Goal: Task Accomplishment & Management: Manage account settings

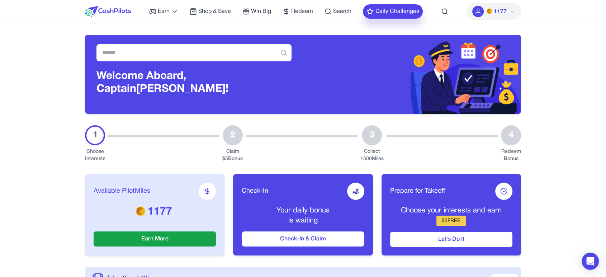
click at [406, 10] on button "Daily Challenges" at bounding box center [393, 11] width 60 height 14
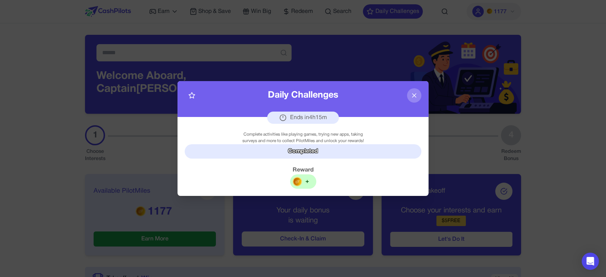
click at [413, 96] on icon at bounding box center [414, 95] width 7 height 7
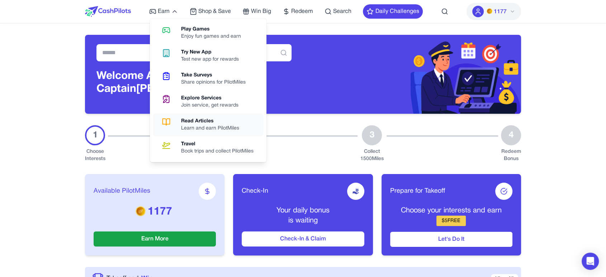
click at [212, 122] on div "Read Articles" at bounding box center [213, 121] width 64 height 7
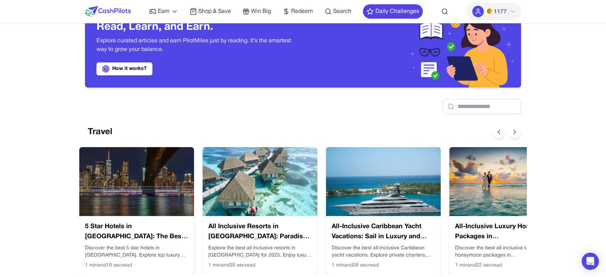
scroll to position [40, 0]
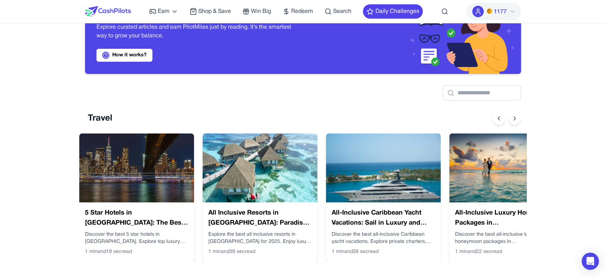
click at [164, 163] on img at bounding box center [136, 167] width 115 height 69
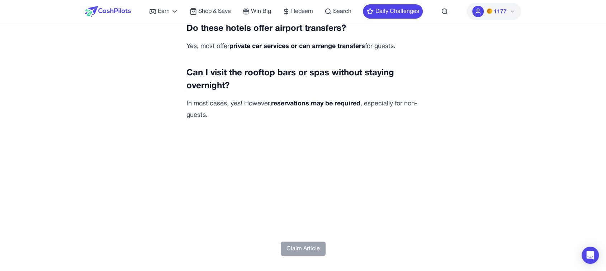
scroll to position [2386, 0]
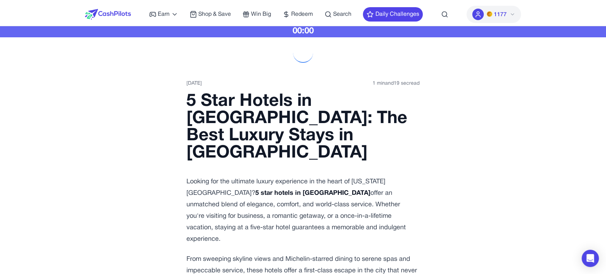
scroll to position [0, 0]
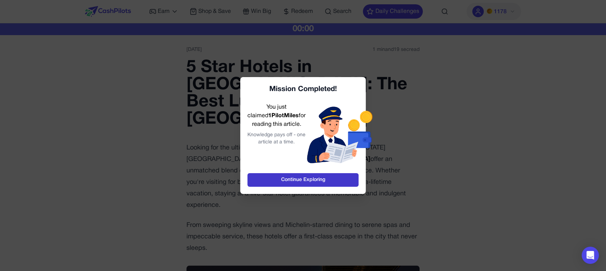
click at [313, 180] on link "Continue Exploring" at bounding box center [303, 180] width 111 height 14
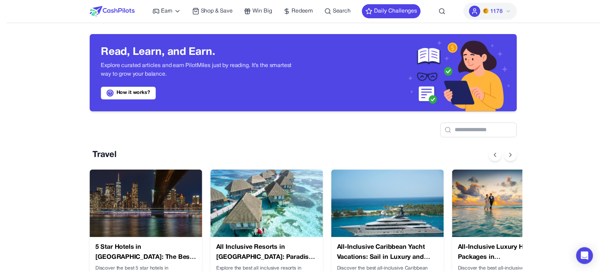
scroll to position [0, 6]
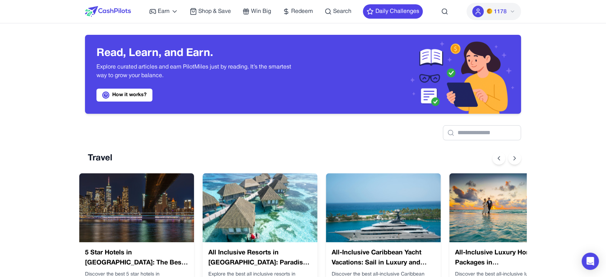
click at [297, 194] on img at bounding box center [260, 207] width 115 height 69
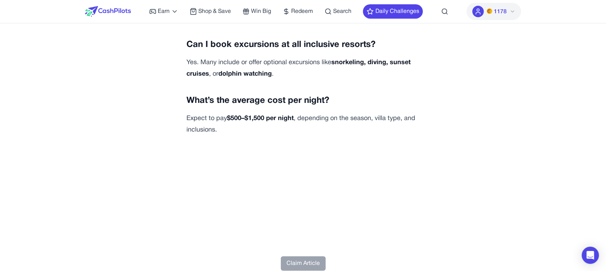
scroll to position [2650, 0]
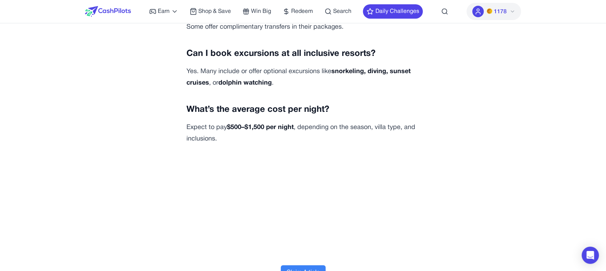
click at [311, 265] on button "Claim Article" at bounding box center [303, 272] width 45 height 14
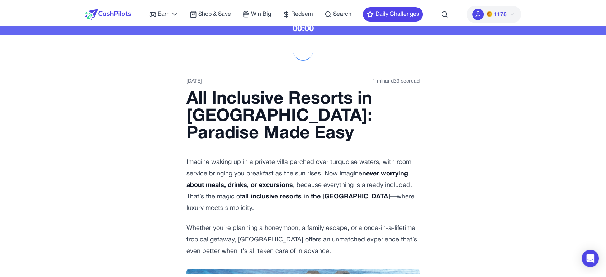
scroll to position [0, 0]
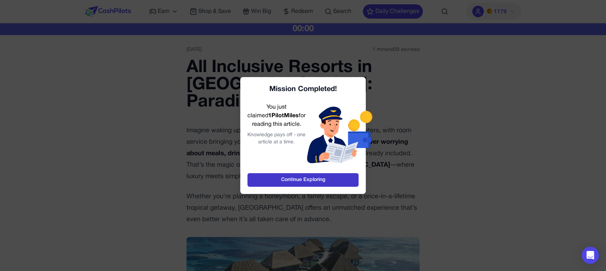
click at [276, 183] on link "Continue Exploring" at bounding box center [303, 180] width 111 height 14
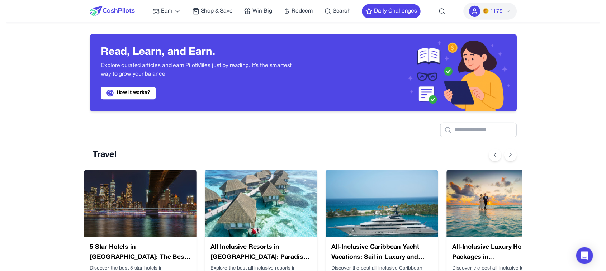
scroll to position [0, 6]
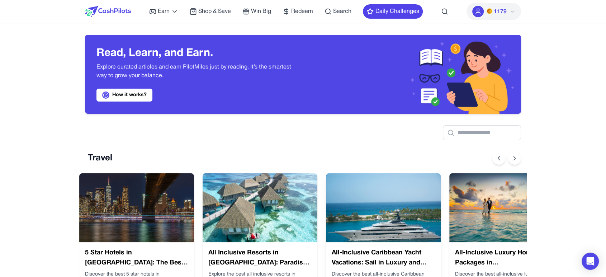
click at [376, 193] on img at bounding box center [383, 207] width 115 height 69
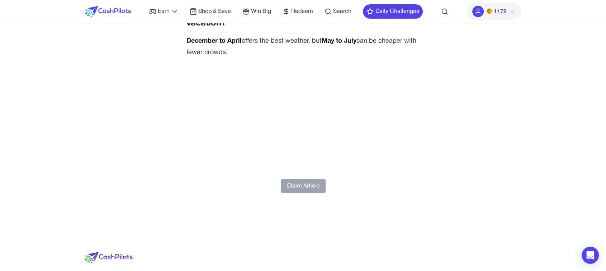
scroll to position [2830, 0]
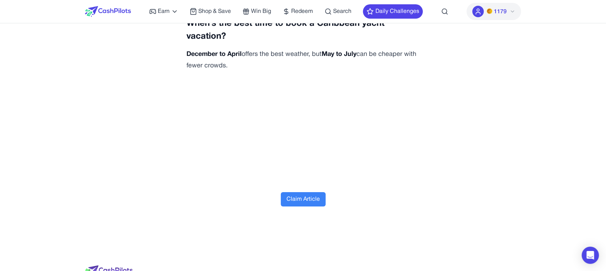
click at [291, 192] on button "Claim Article" at bounding box center [303, 199] width 45 height 14
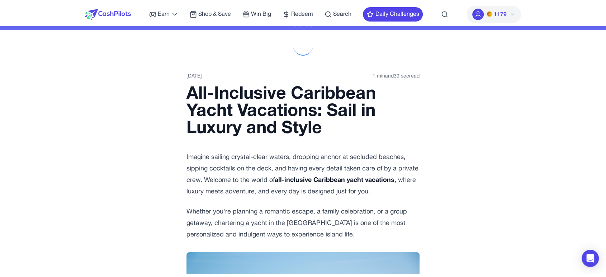
scroll to position [0, 0]
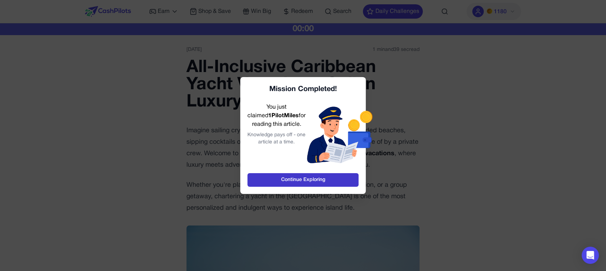
click at [299, 180] on link "Continue Exploring" at bounding box center [303, 180] width 111 height 14
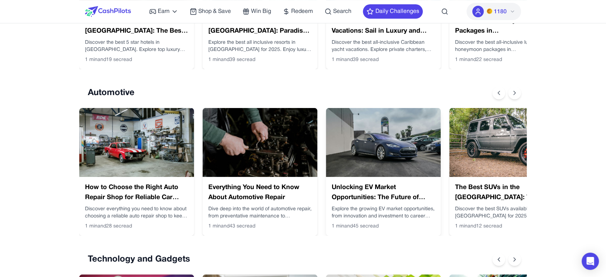
scroll to position [239, 0]
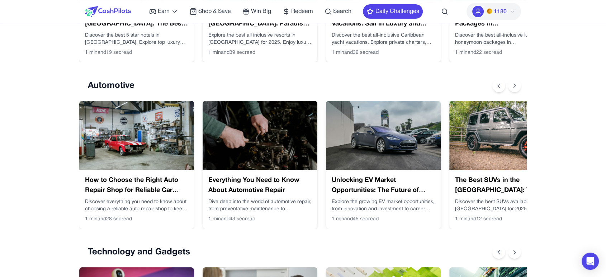
click at [359, 154] on img at bounding box center [383, 135] width 115 height 69
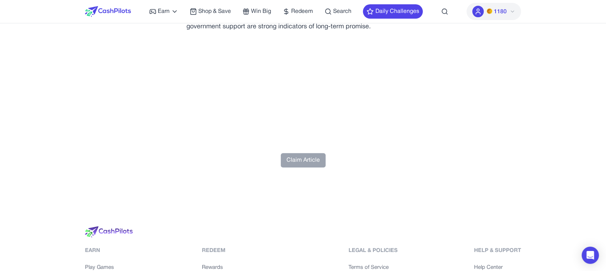
scroll to position [2989, 0]
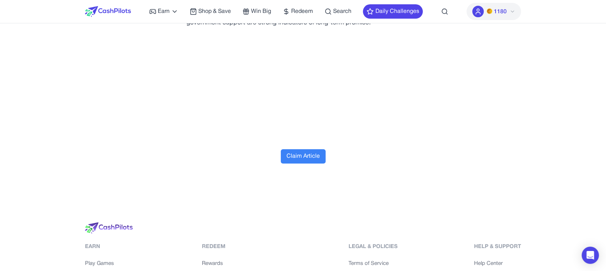
click at [315, 164] on button "Claim Article" at bounding box center [303, 156] width 45 height 14
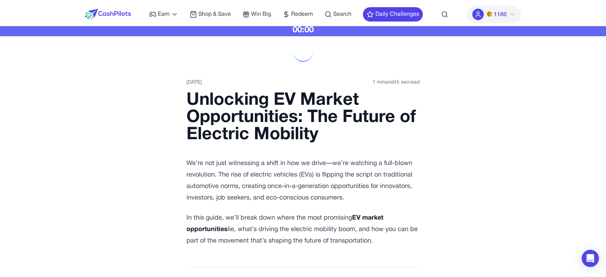
scroll to position [0, 0]
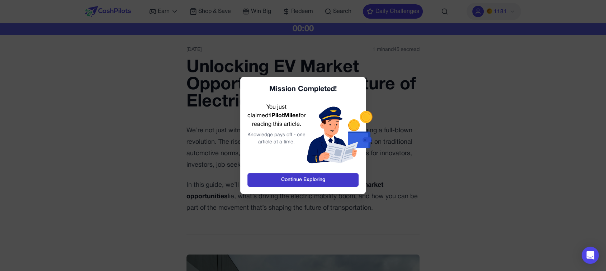
click at [327, 181] on link "Continue Exploring" at bounding box center [303, 180] width 111 height 14
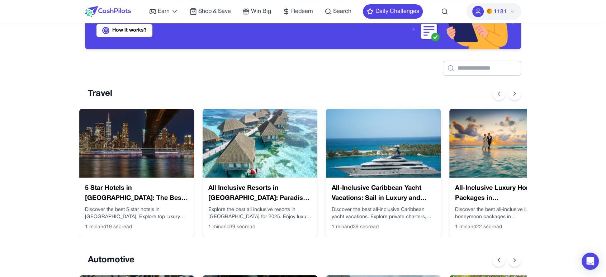
scroll to position [159, 0]
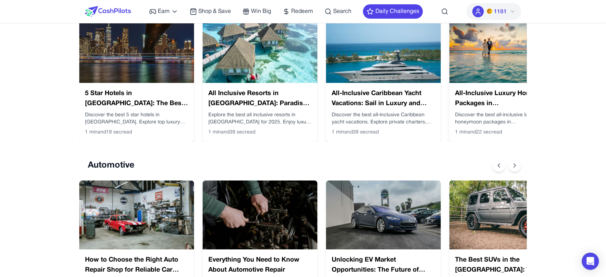
click at [489, 74] on img at bounding box center [507, 48] width 115 height 69
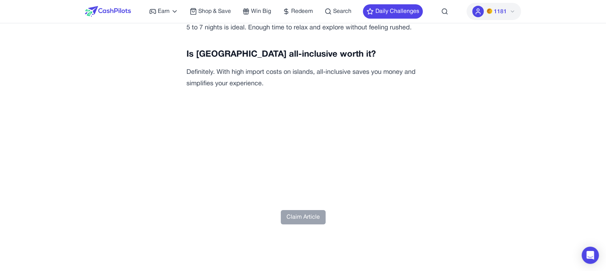
scroll to position [2511, 0]
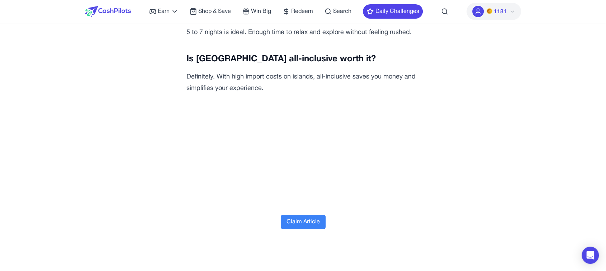
click at [316, 215] on button "Claim Article" at bounding box center [303, 222] width 45 height 14
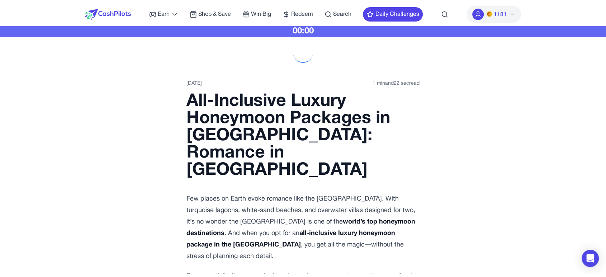
scroll to position [0, 0]
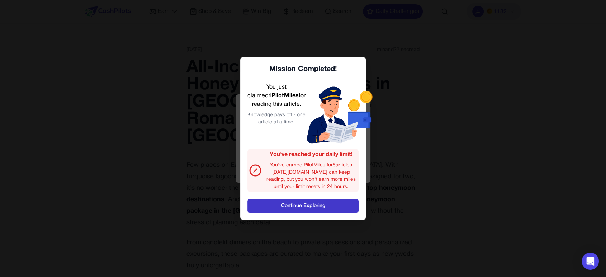
click at [320, 201] on link "Continue Exploring" at bounding box center [303, 206] width 111 height 14
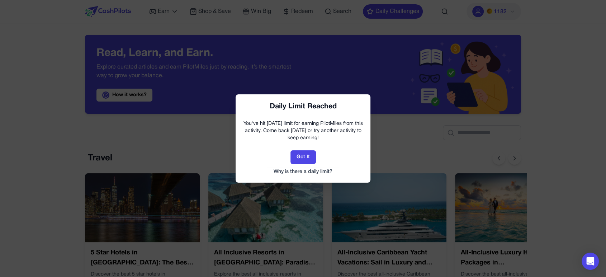
scroll to position [0, 6]
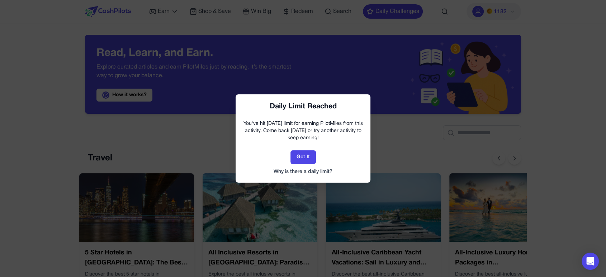
click at [323, 170] on link "Why is there a daily limit?" at bounding box center [303, 171] width 121 height 7
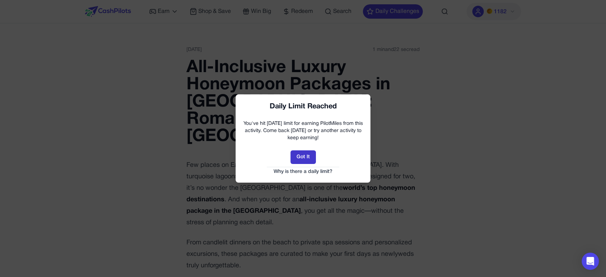
click at [298, 157] on button "Got It" at bounding box center [303, 157] width 25 height 14
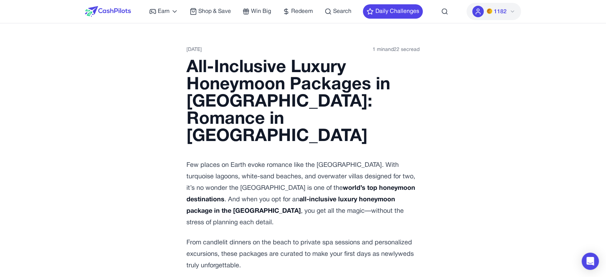
click at [494, 10] on span "1182" at bounding box center [500, 12] width 13 height 9
click at [495, 80] on button "Sign out" at bounding box center [486, 79] width 69 height 13
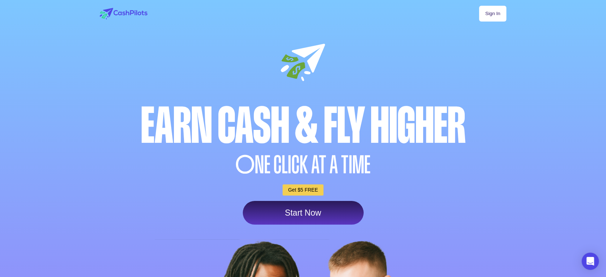
click at [334, 215] on link "Start Now" at bounding box center [303, 213] width 121 height 24
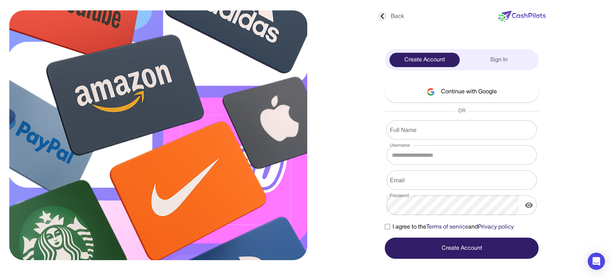
type input "**********"
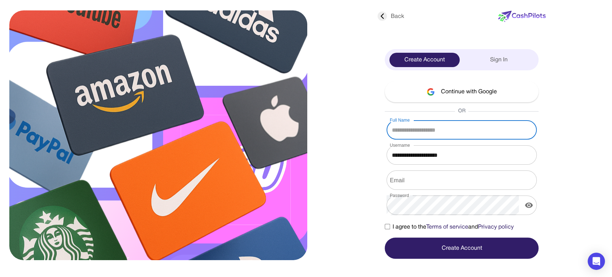
click at [401, 128] on input "Full Name" at bounding box center [462, 130] width 150 height 20
type input "****"
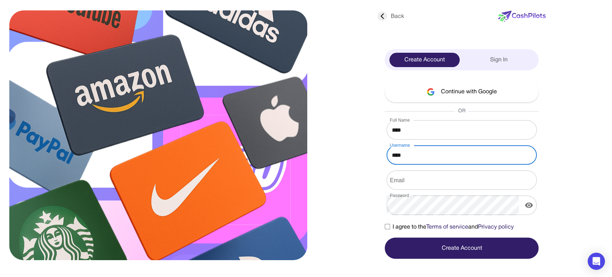
type input "****"
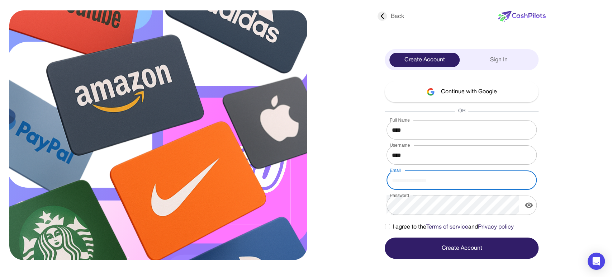
paste input "**********"
type input "**********"
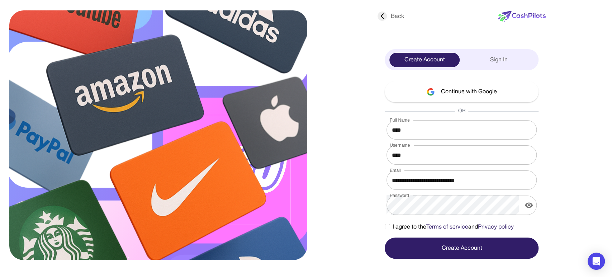
click at [415, 229] on span "I agree to the Terms of service and Privacy policy" at bounding box center [452, 227] width 121 height 9
click at [439, 246] on button "Create Account" at bounding box center [462, 247] width 154 height 21
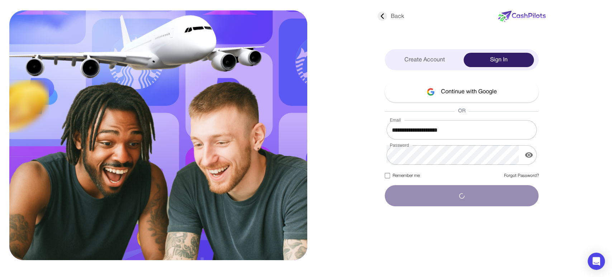
click at [432, 130] on input "**********" at bounding box center [462, 130] width 150 height 20
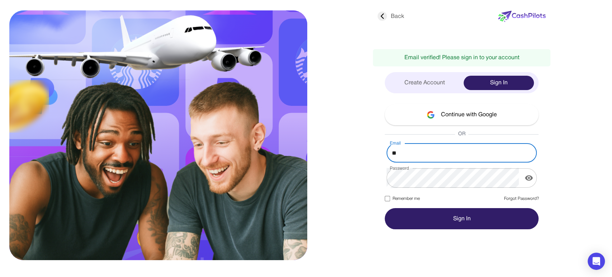
type input "*"
type input "**********"
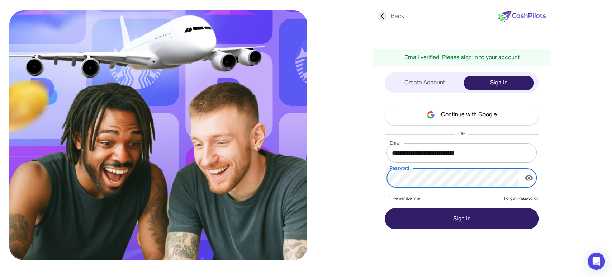
click at [530, 178] on icon "display the password" at bounding box center [529, 178] width 9 height 9
click at [530, 178] on icon "hide the password" at bounding box center [529, 178] width 9 height 9
click at [399, 197] on label "Remember me" at bounding box center [402, 199] width 35 height 6
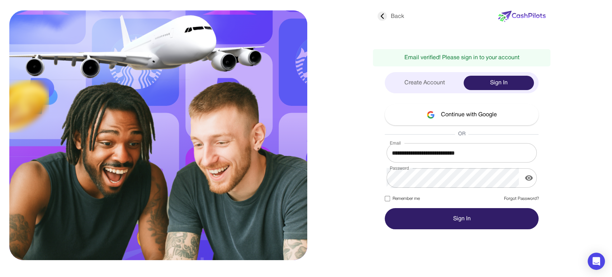
click at [399, 210] on button "Sign In" at bounding box center [462, 218] width 154 height 21
